Goal: Information Seeking & Learning: Learn about a topic

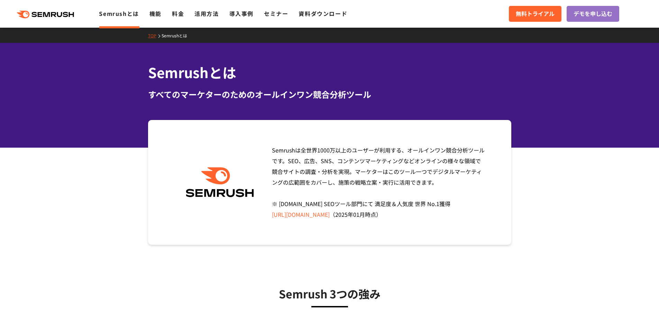
click at [91, 176] on section "Semrushは全世界1000万以上のユーザーが利用する、オールインワン競合分析ツールです。SEO、広告、SNS、コンテンツマーケティングなどオンラインの様々…" at bounding box center [329, 182] width 659 height 125
click at [101, 181] on section "Semrushは全世界1000万以上のユーザーが利用する、オールインワン競合分析ツールです。SEO、広告、SNS、コンテンツマーケティングなどオンラインの様々…" at bounding box center [329, 182] width 659 height 125
click at [101, 179] on section "Semrushは全世界1000万以上のユーザーが利用する、オールインワン競合分析ツールです。SEO、広告、SNS、コンテンツマーケティングなどオンラインの様々…" at bounding box center [329, 182] width 659 height 125
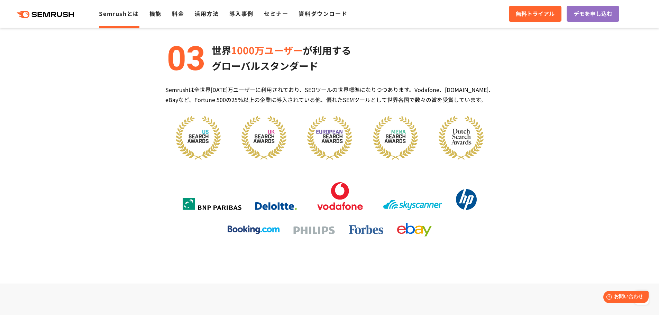
scroll to position [865, 0]
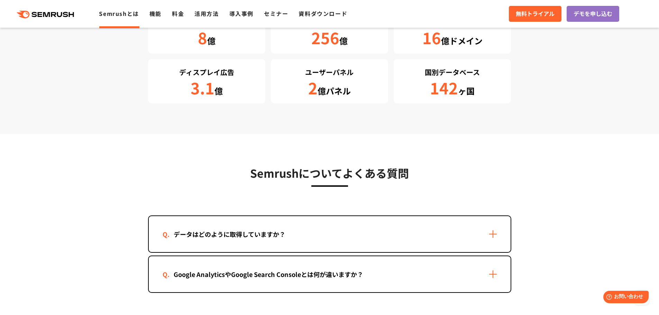
scroll to position [1385, 0]
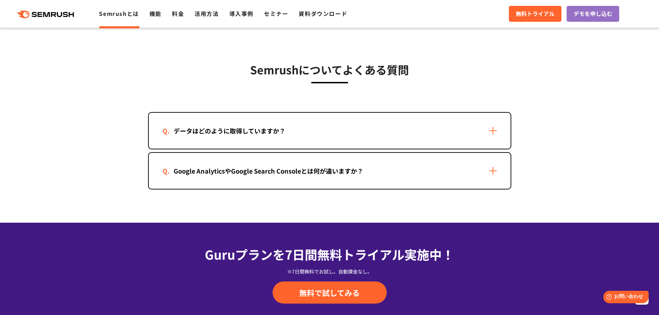
click at [469, 134] on div "データはどのように取得していますか？" at bounding box center [330, 131] width 362 height 36
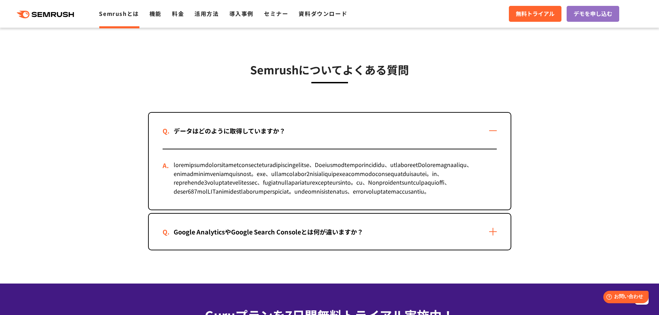
click at [492, 250] on div "Google AnalyticsやGoogle Search Consoleとは何が違いますか？" at bounding box center [330, 232] width 362 height 36
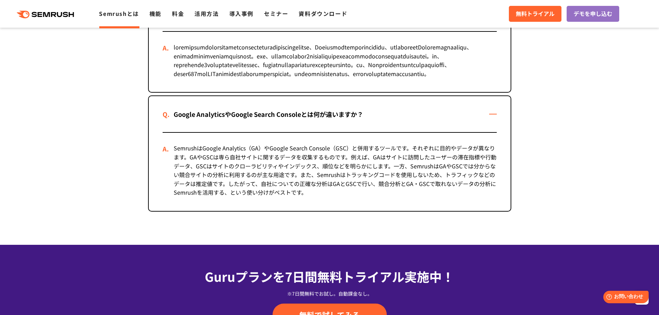
scroll to position [1523, 0]
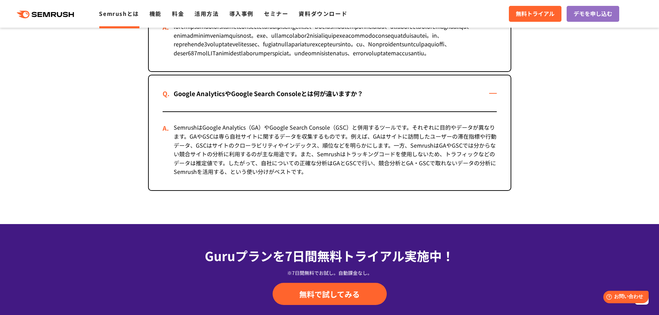
click at [494, 111] on div "Google AnalyticsやGoogle Search Consoleとは何が違いますか？" at bounding box center [330, 93] width 362 height 36
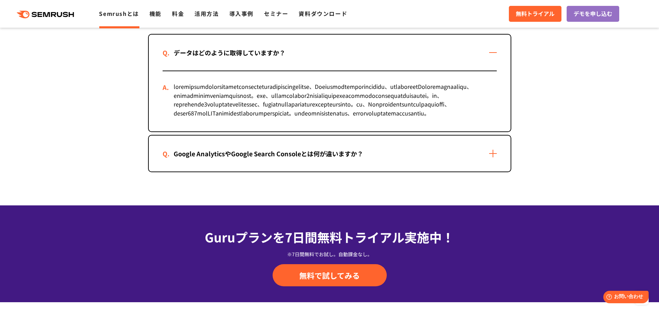
scroll to position [1454, 0]
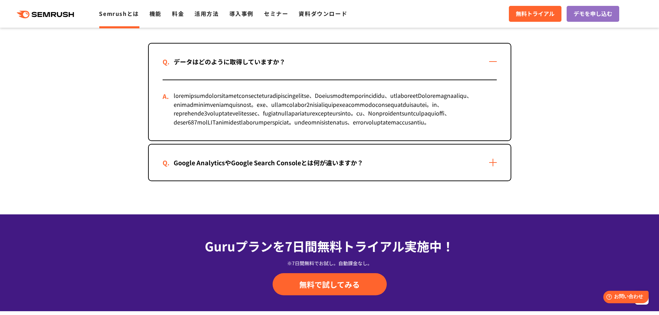
click at [496, 63] on div "データはどのように取得していますか？" at bounding box center [330, 62] width 362 height 36
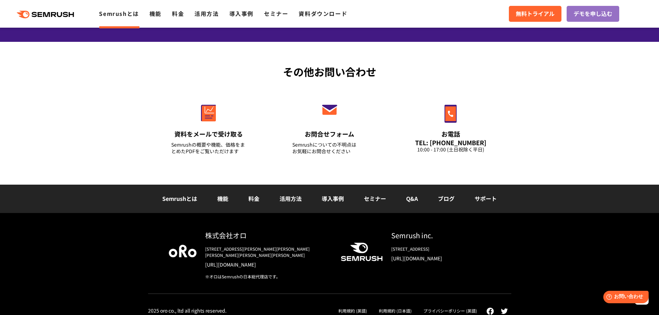
scroll to position [1663, 0]
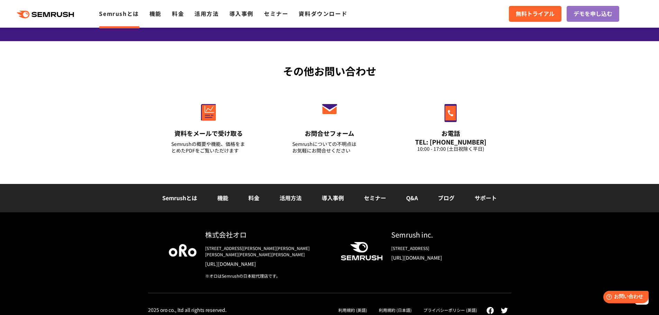
click at [83, 145] on div "その他お問い合わせ 資料をメールで受け取る Semrushの概要や機能、価格をまとめたPDFをご覧いただけます お問合せフォーム Semrushについての不明…" at bounding box center [329, 112] width 659 height 143
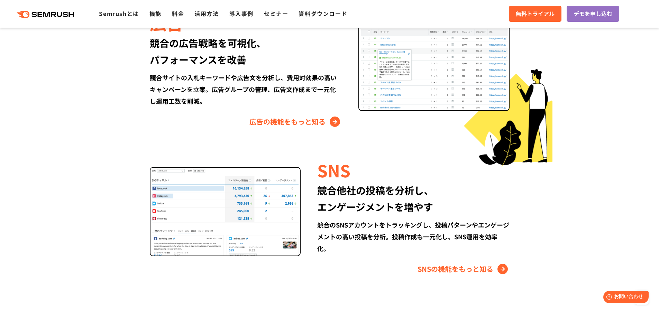
scroll to position [796, 0]
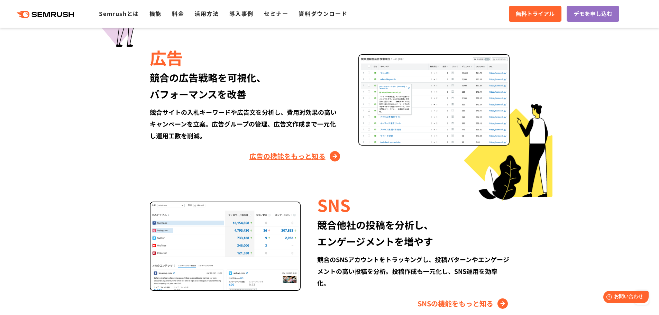
click at [299, 155] on link "広告の機能をもっと知る" at bounding box center [296, 156] width 92 height 11
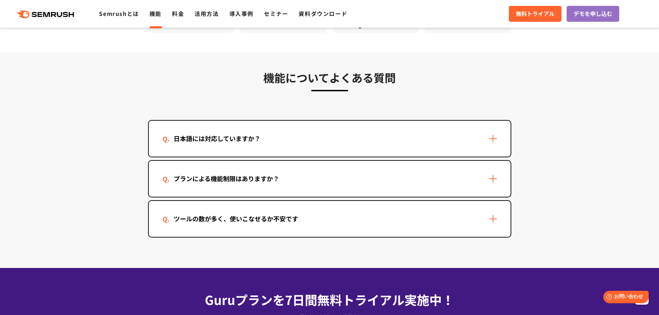
scroll to position [2070, 0]
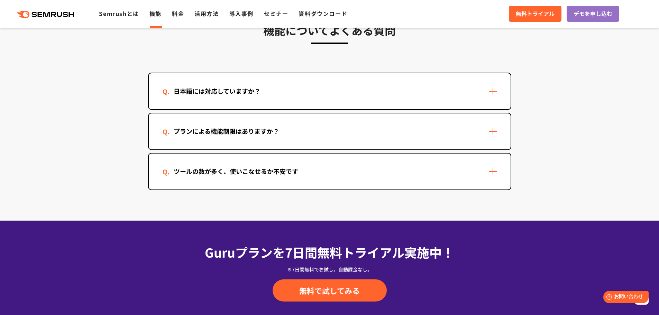
click at [87, 171] on section "機能についてよくある質問 日本語には対応していますか？ はい、対応しています。ただし、コンテンツマーケティング機能など一部の機能は日本語には対応しておりません…" at bounding box center [329, 113] width 659 height 216
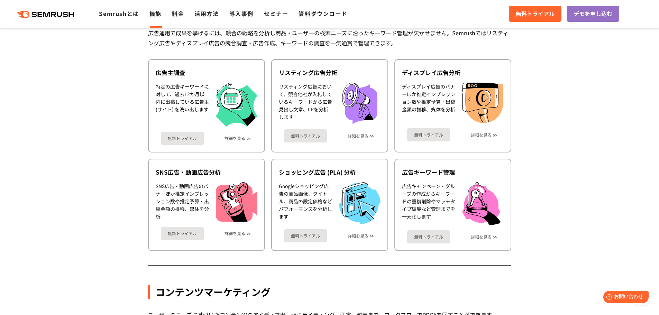
scroll to position [617, 0]
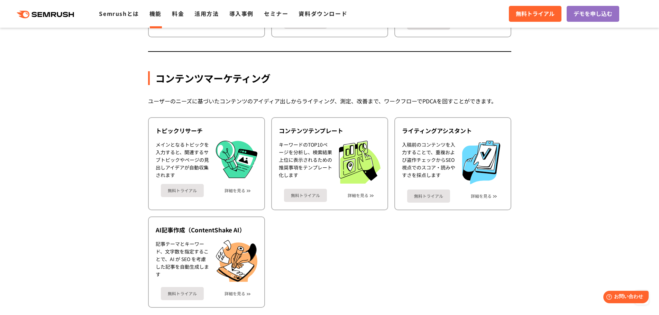
scroll to position [859, 0]
click at [99, 133] on section "機能詳細 デジタルマーケティングの様々な領域で自社、競合を分析 施策を実行するためのインサイトを導き出します SEO SEOを実行するには、テクニカルSEO、…" at bounding box center [329, 256] width 659 height 1921
click at [89, 137] on section "機能詳細 デジタルマーケティングの様々な領域で自社、競合を分析 施策を実行するためのインサイトを導き出します SEO SEOを実行するには、テクニカルSEO、…" at bounding box center [329, 256] width 659 height 1921
click at [123, 110] on section "機能詳細 デジタルマーケティングの様々な領域で自社、競合を分析 施策を実行するためのインサイトを導き出します SEO SEOを実行するには、テクニカルSEO、…" at bounding box center [329, 256] width 659 height 1921
